Goal: Information Seeking & Learning: Learn about a topic

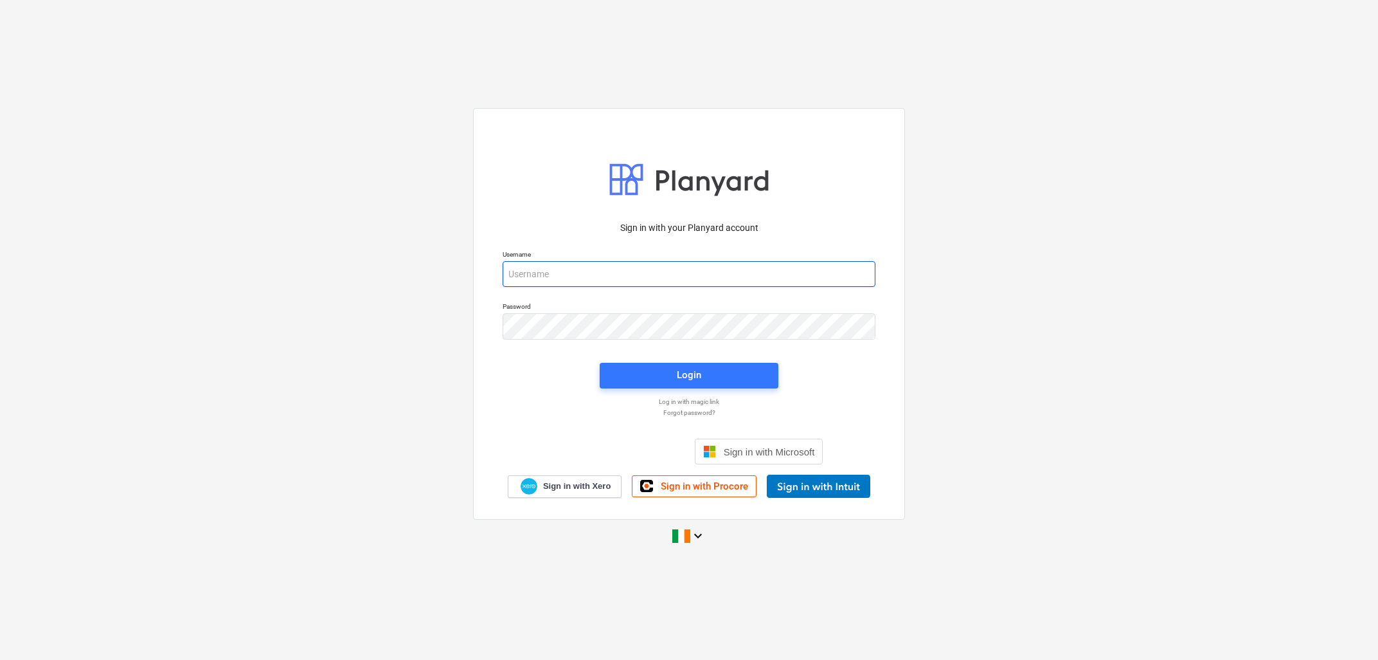
click at [533, 273] on input "email" at bounding box center [689, 274] width 373 height 26
type input "[EMAIL_ADDRESS][DOMAIN_NAME]"
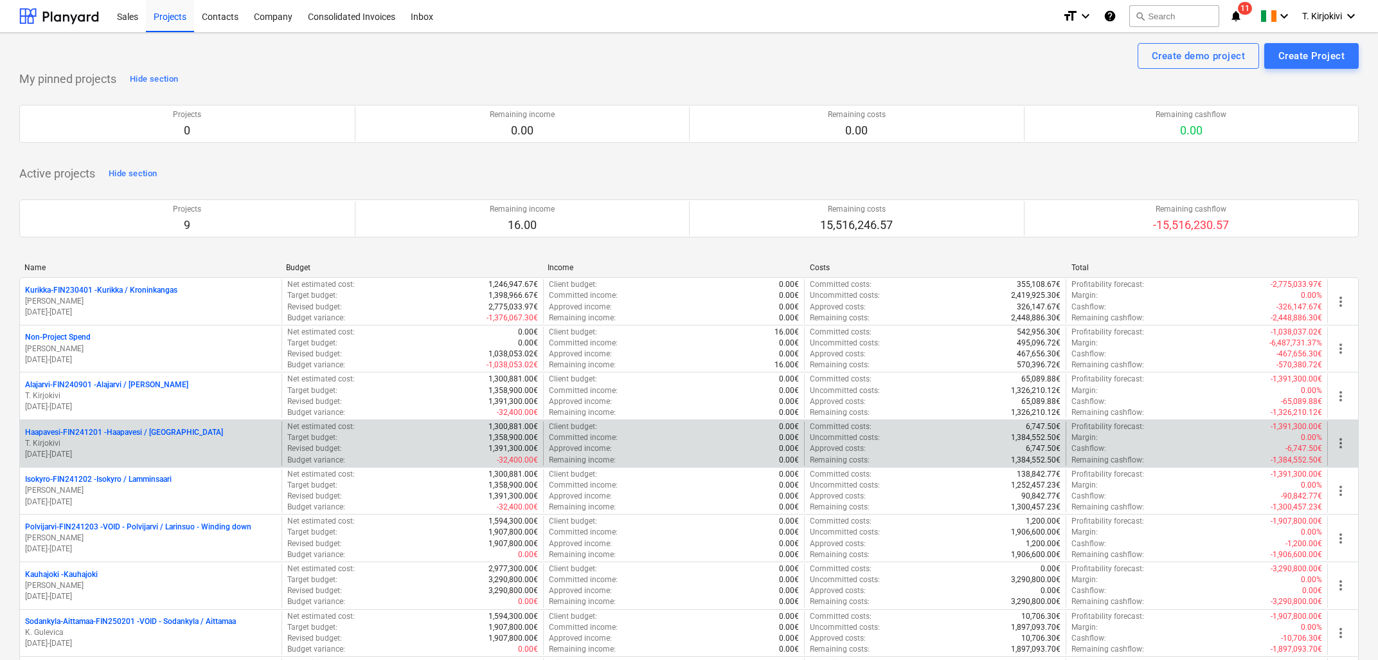
click at [184, 438] on p "Haapavesi-FIN241201 - [GEOGRAPHIC_DATA] / [GEOGRAPHIC_DATA]" at bounding box center [124, 432] width 198 height 11
click at [133, 456] on p "[DATE] - [DATE]" at bounding box center [150, 454] width 251 height 11
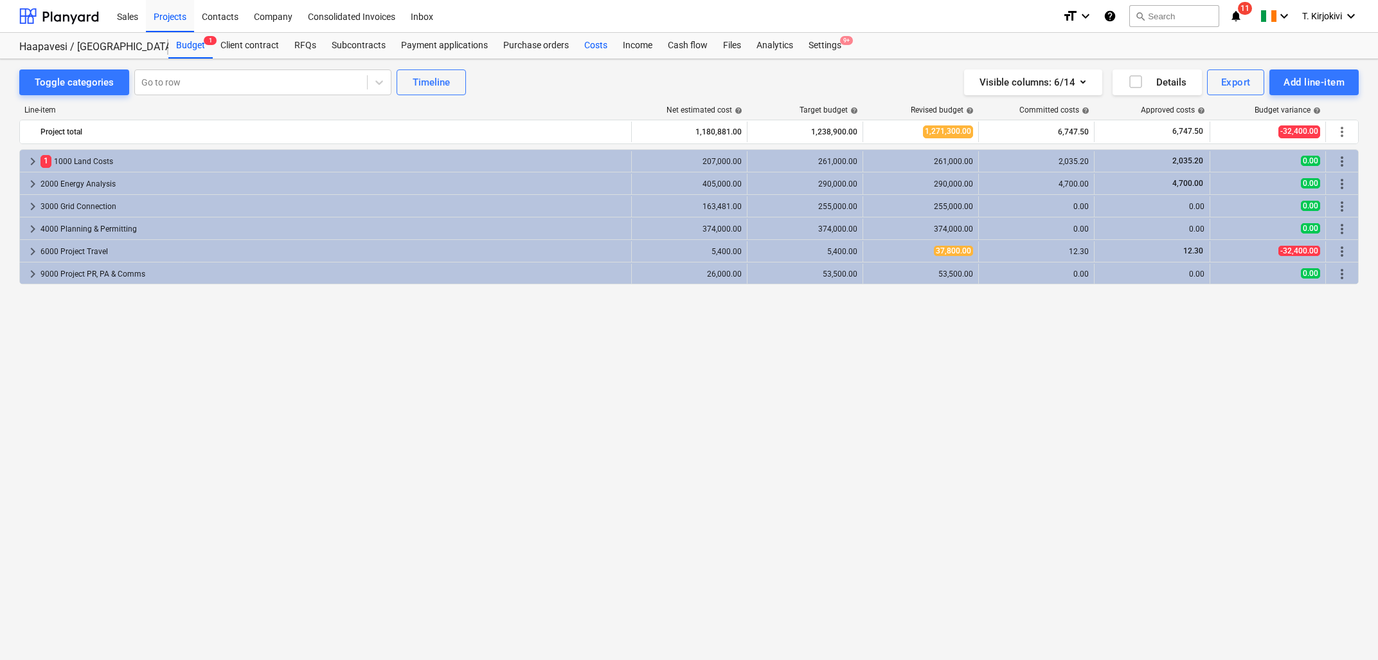
click at [591, 43] on div "Costs" at bounding box center [596, 46] width 39 height 26
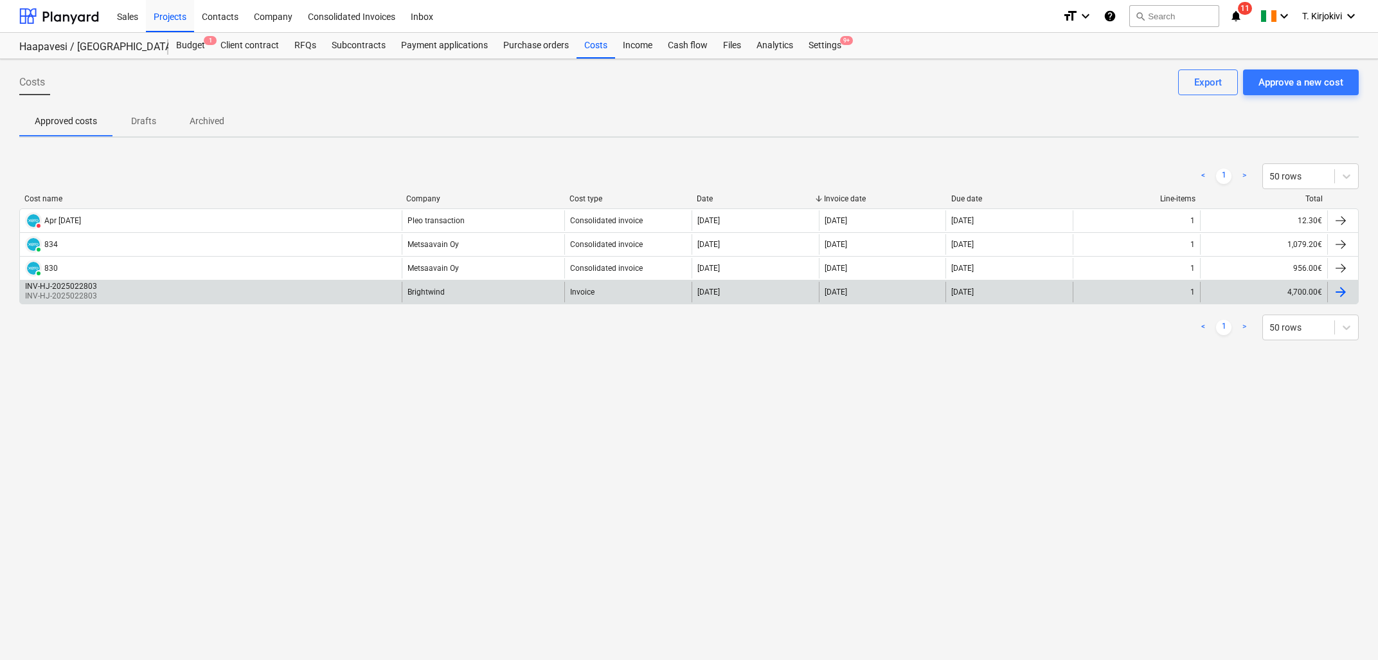
click at [98, 288] on div "INV-HJ-2025022803 INV-HJ-2025022803" at bounding box center [211, 292] width 382 height 21
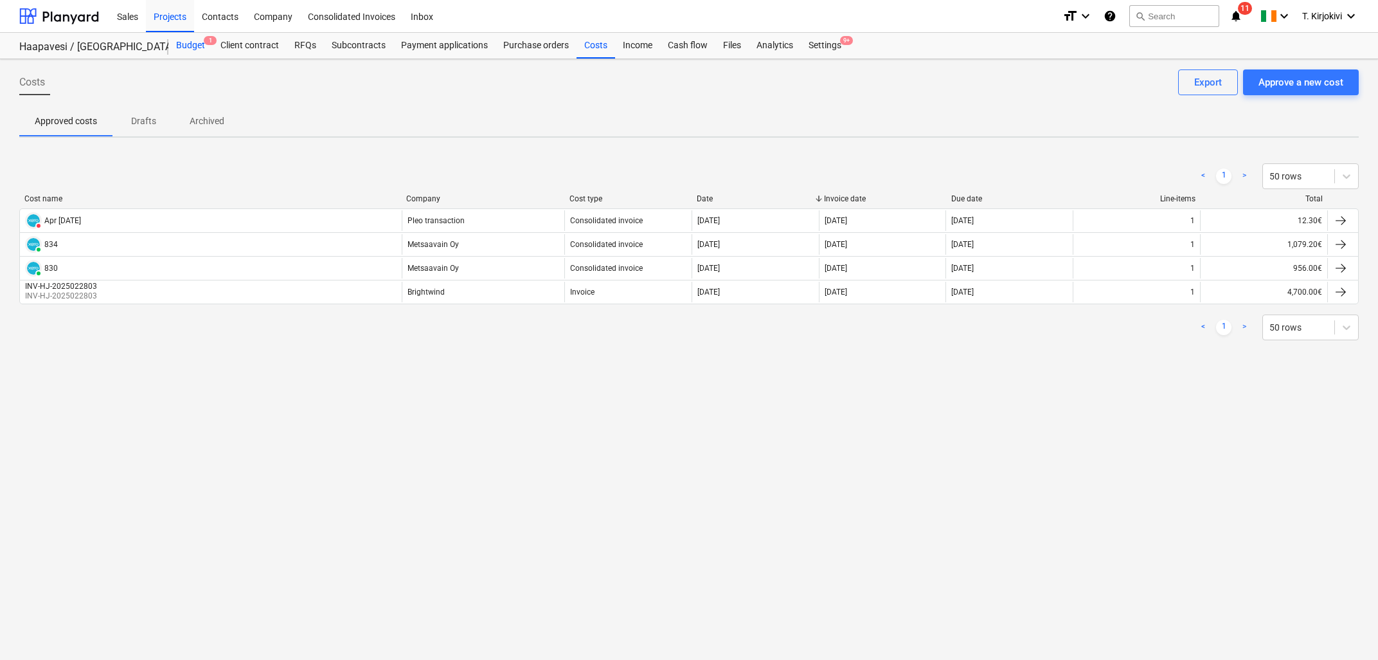
click at [192, 46] on div "Budget 1" at bounding box center [190, 46] width 44 height 26
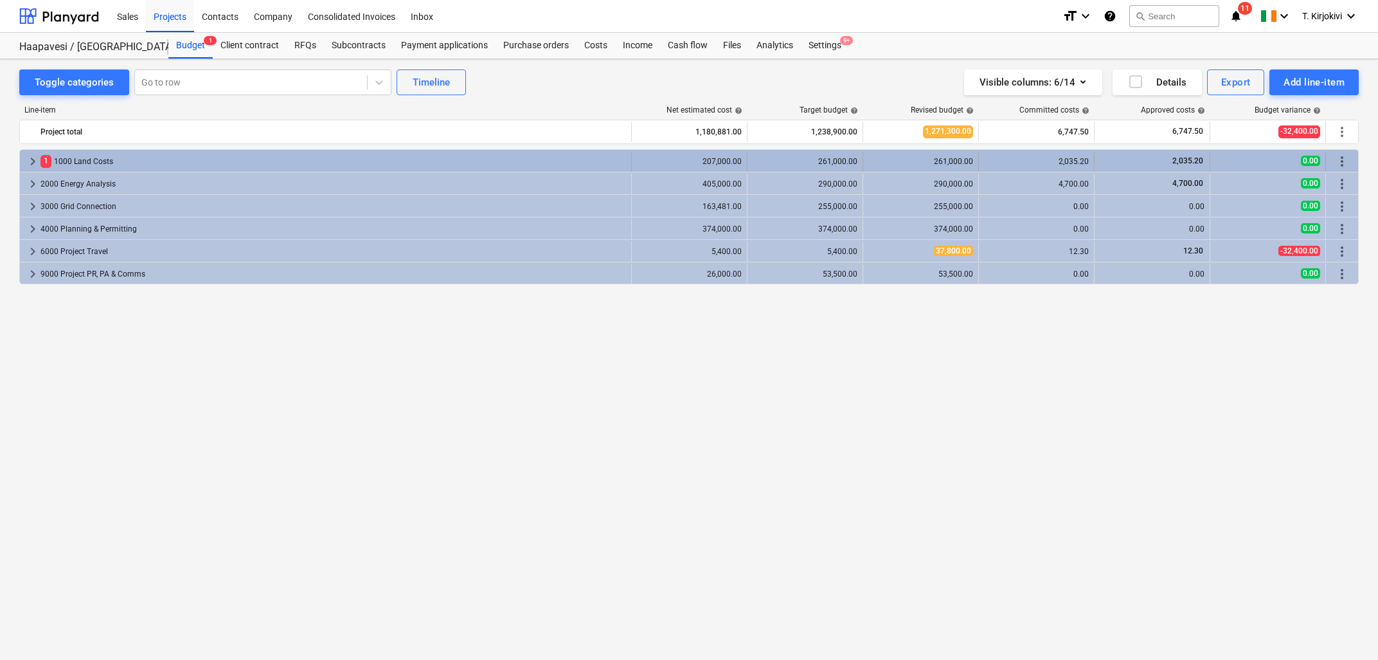
click at [93, 159] on div "1 1000 Land Costs" at bounding box center [334, 161] width 586 height 21
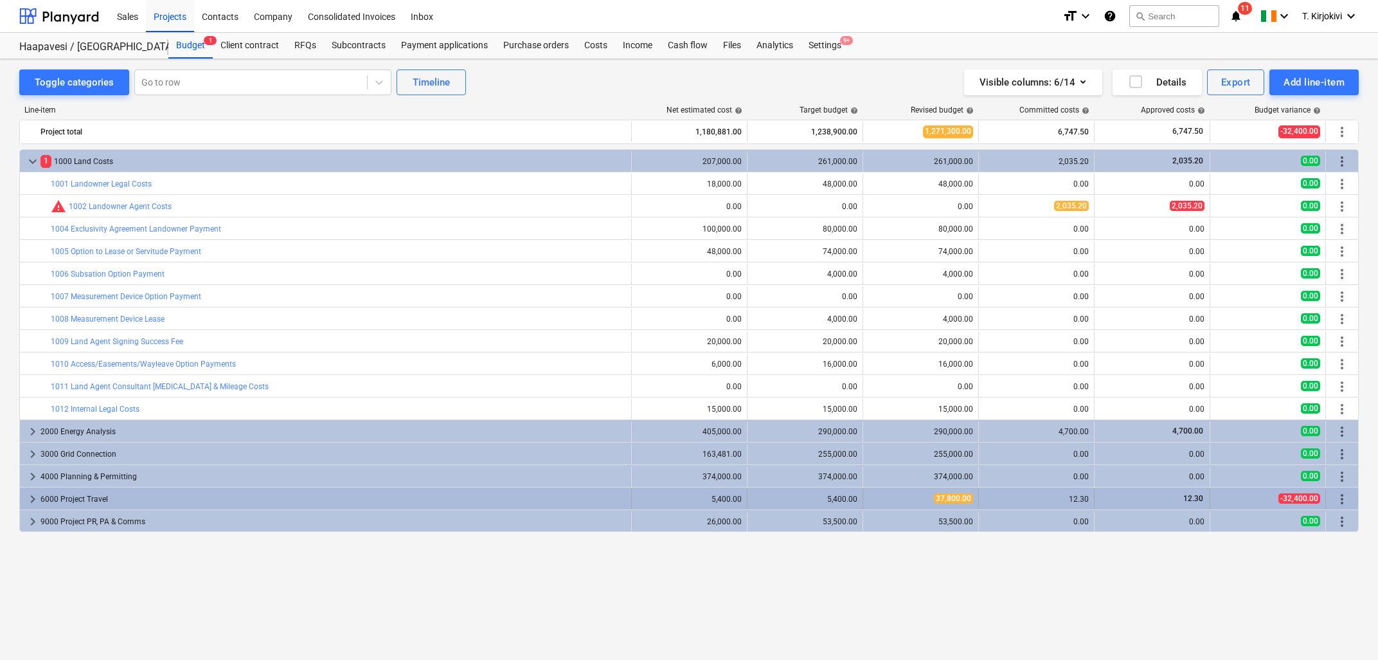
click at [32, 503] on span "keyboard_arrow_right" at bounding box center [32, 498] width 15 height 15
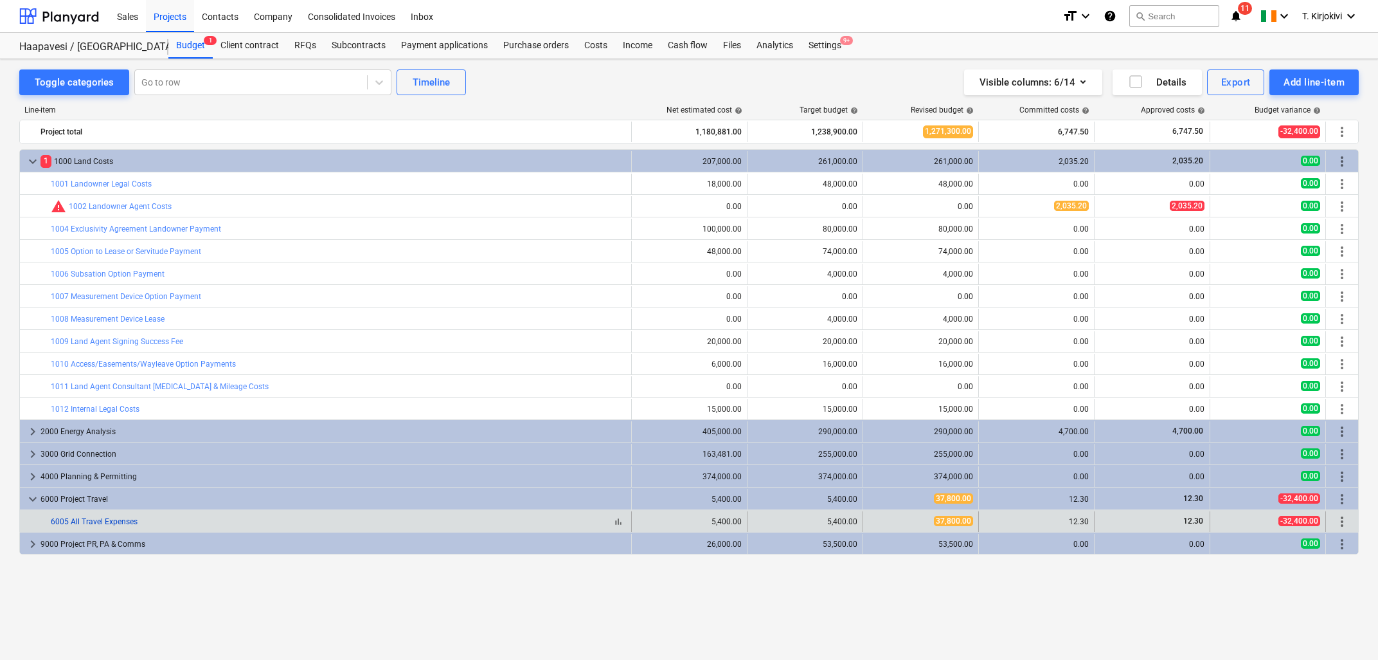
click at [107, 519] on link "6005 All Travel Expenses" at bounding box center [94, 521] width 87 height 9
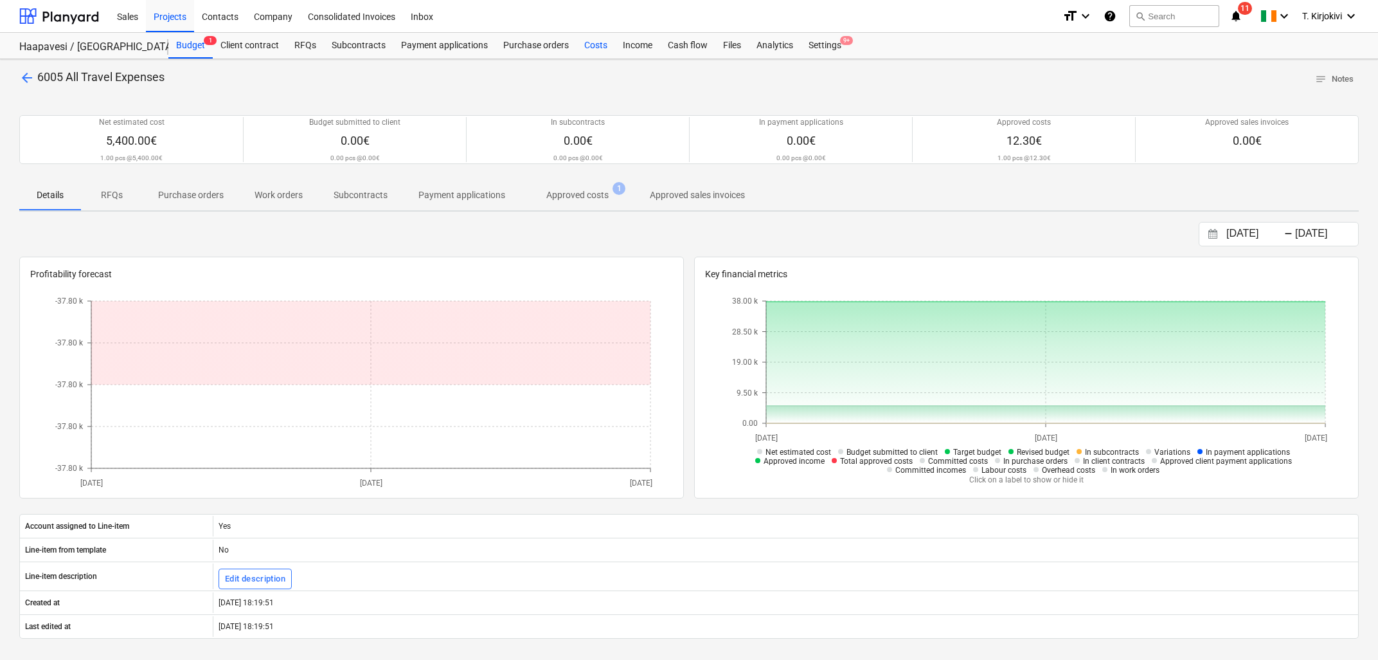
click at [595, 50] on div "Costs" at bounding box center [596, 46] width 39 height 26
